Goal: Check status: Check status

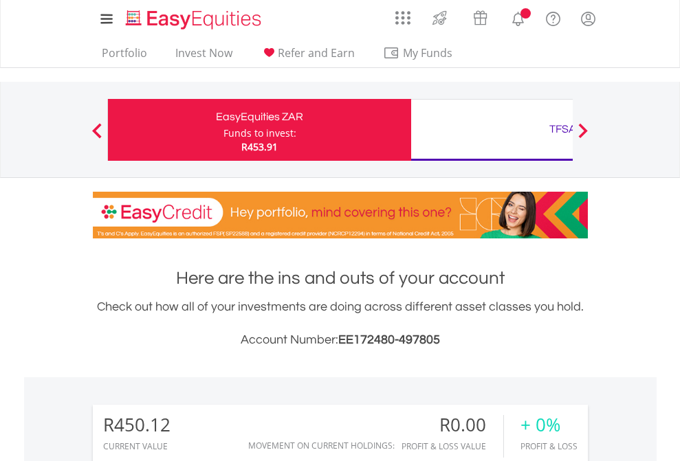
scroll to position [132, 216]
click at [223, 130] on div "Funds to invest:" at bounding box center [259, 133] width 73 height 14
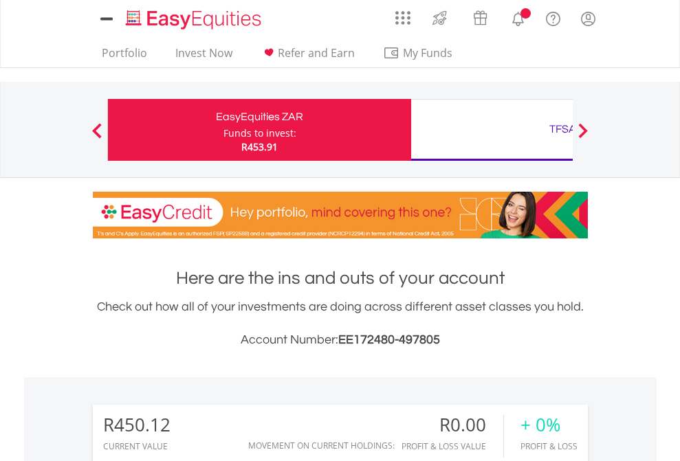
scroll to position [132, 216]
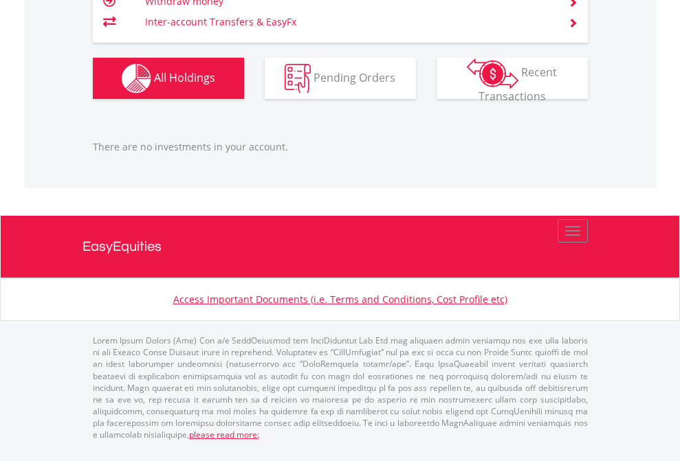
scroll to position [1393, 0]
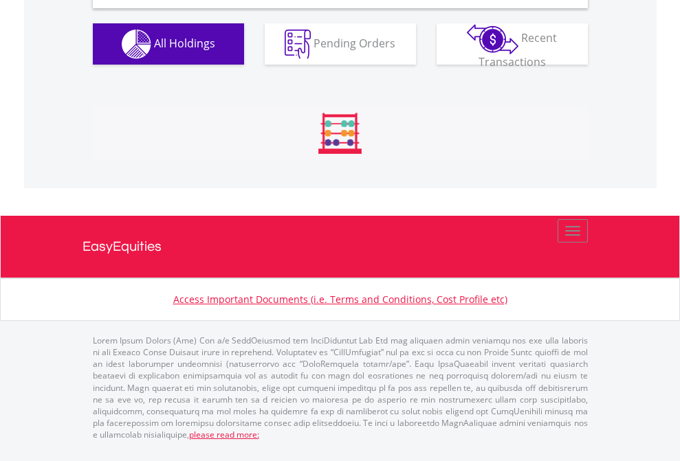
scroll to position [1328, 0]
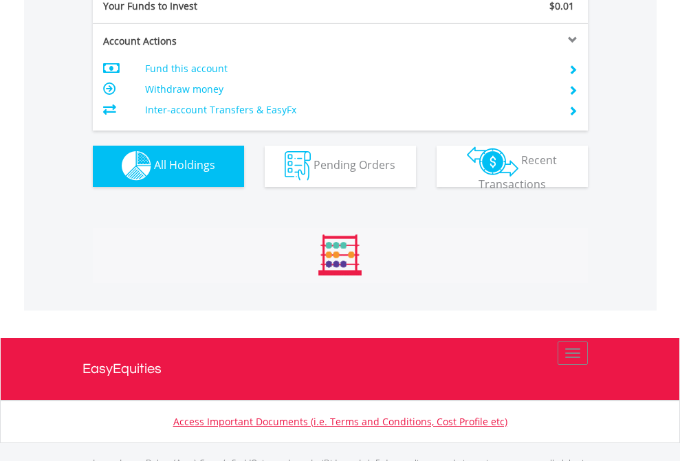
scroll to position [1361, 0]
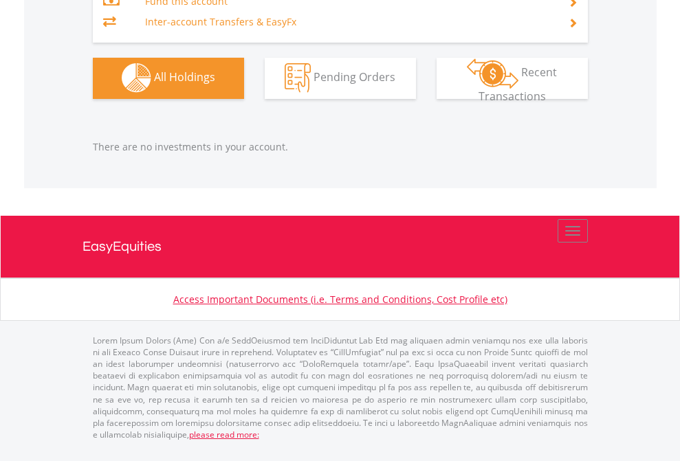
scroll to position [132, 216]
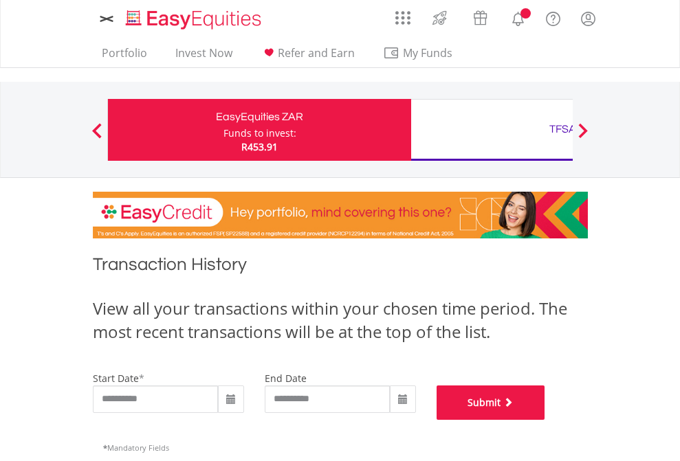
click at [545, 420] on button "Submit" at bounding box center [490, 403] width 109 height 34
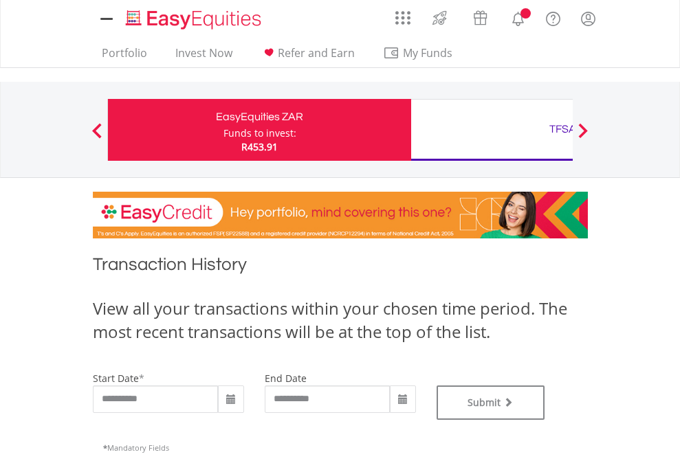
click at [491, 130] on div "TFSA" at bounding box center [562, 129] width 287 height 19
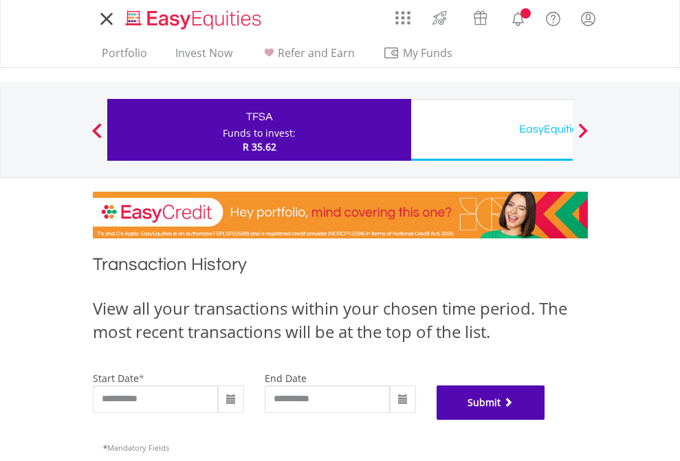
click at [545, 420] on button "Submit" at bounding box center [490, 403] width 109 height 34
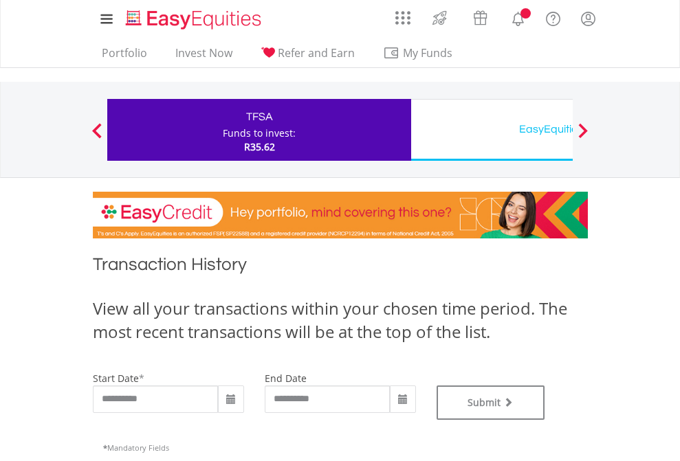
click at [491, 130] on div "EasyEquities USD" at bounding box center [562, 129] width 287 height 19
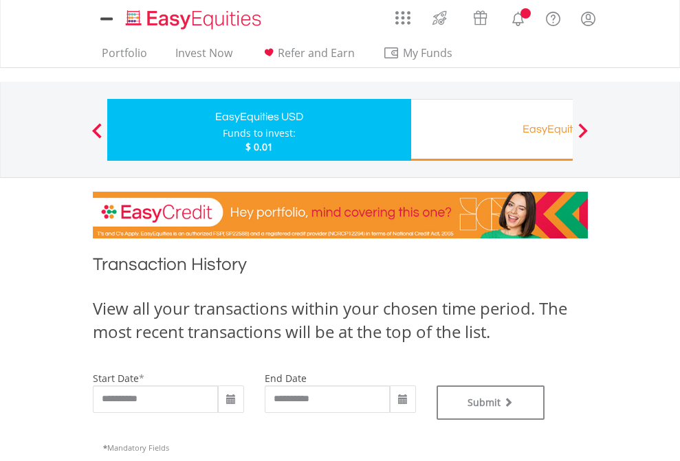
type input "**********"
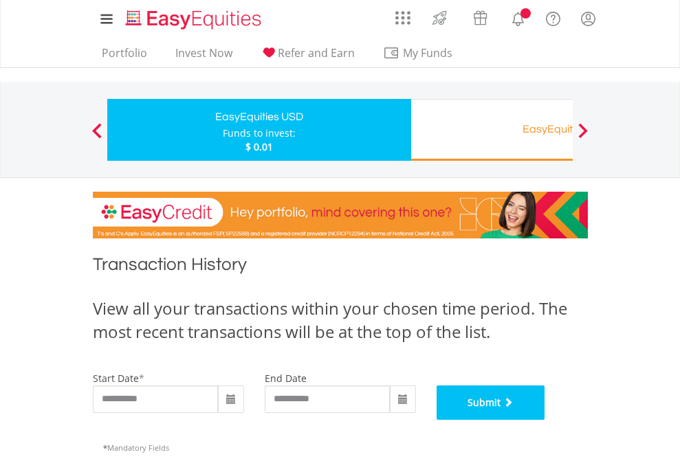
click at [545, 420] on button "Submit" at bounding box center [490, 403] width 109 height 34
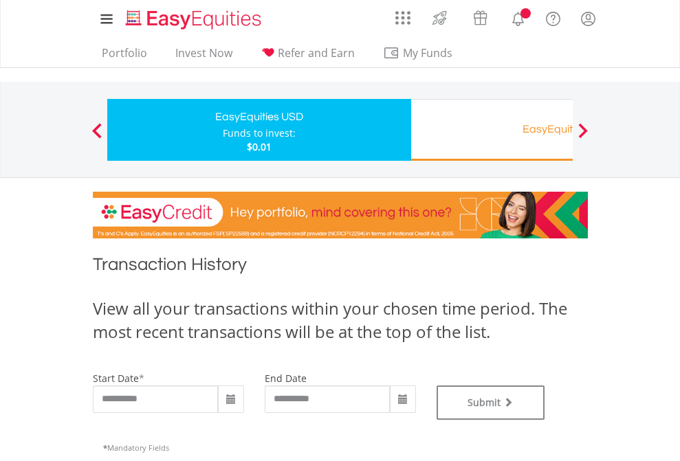
click at [491, 130] on div "EasyEquities RA" at bounding box center [562, 129] width 287 height 19
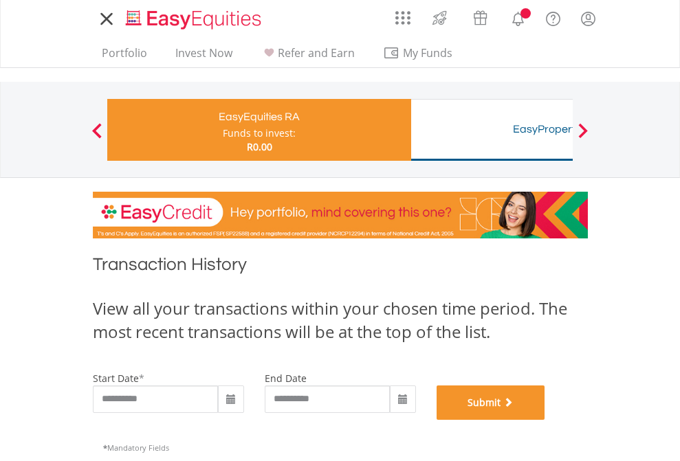
click at [545, 420] on button "Submit" at bounding box center [490, 403] width 109 height 34
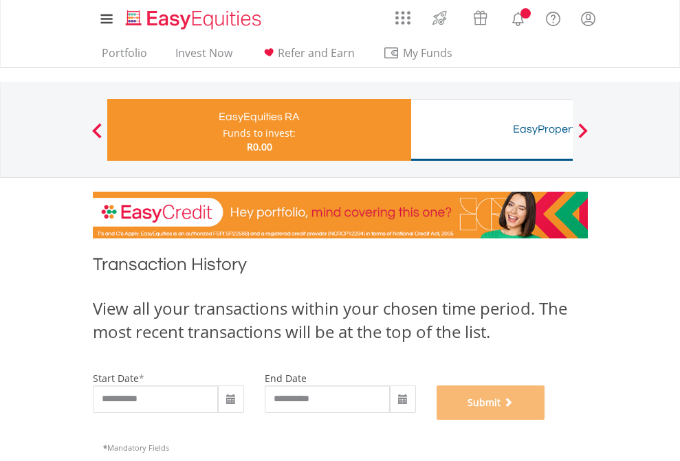
scroll to position [557, 0]
